Goal: Task Accomplishment & Management: Complete application form

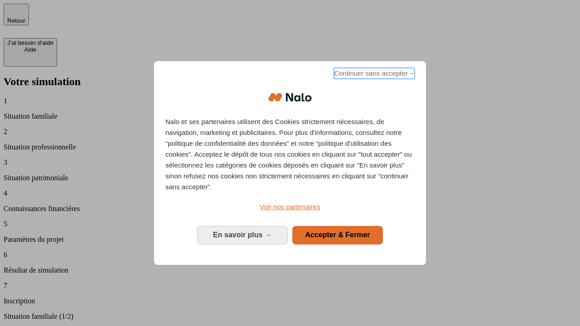
click at [373, 75] on span "Continuer sans accepter →" at bounding box center [374, 73] width 81 height 11
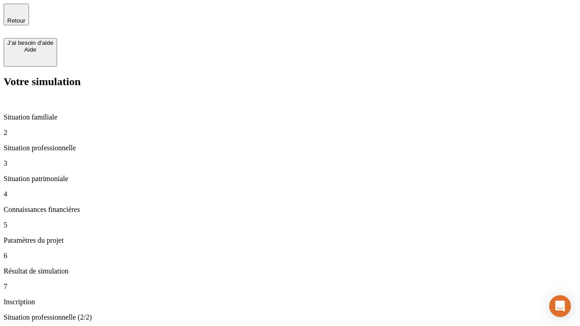
type input "30 000"
type input "1 000"
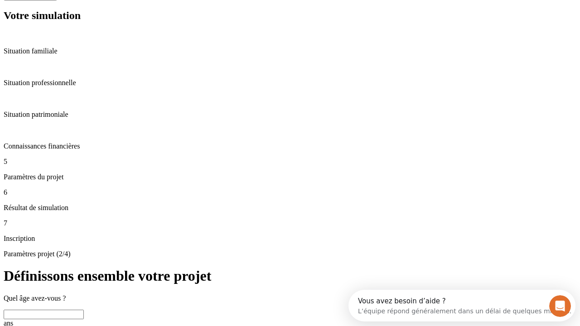
scroll to position [17, 0]
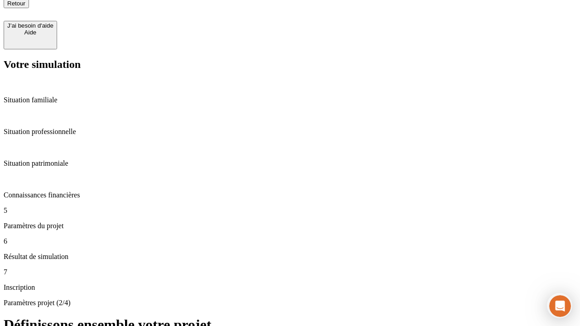
type input "65"
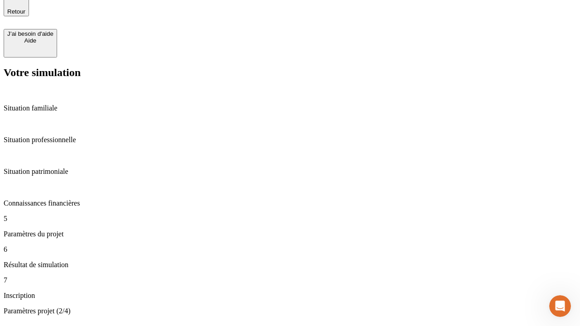
type input "5 000"
type input "640"
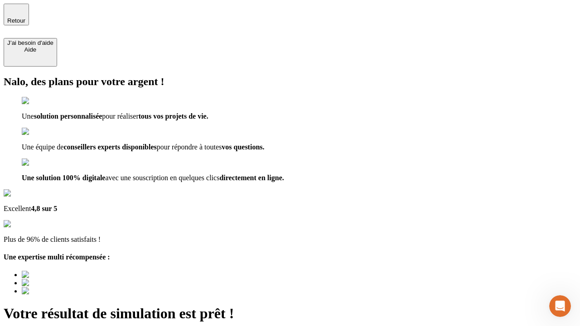
type input "[EMAIL_ADDRESS][DOMAIN_NAME]"
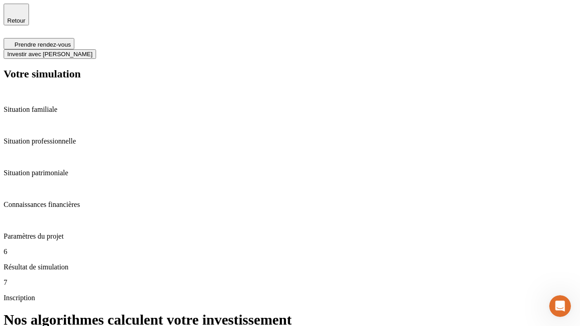
scroll to position [4, 0]
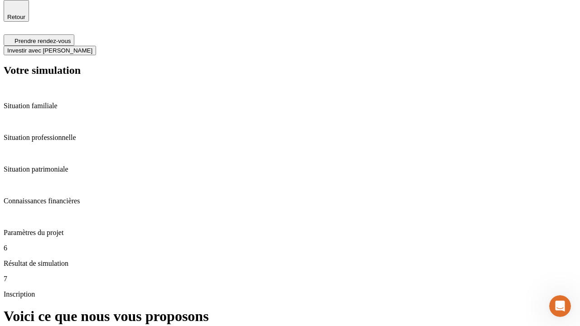
click at [92, 47] on span "Investir avec [PERSON_NAME]" at bounding box center [49, 50] width 85 height 7
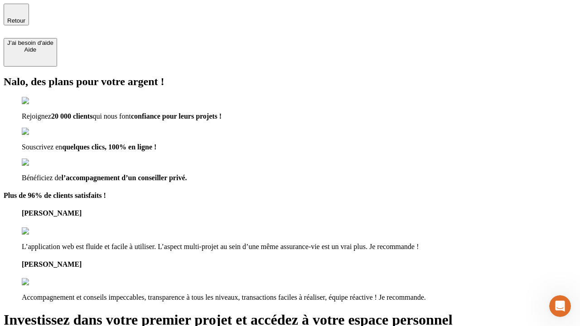
type input "[PERSON_NAME][EMAIL_ADDRESS][DOMAIN_NAME]"
